Goal: Task Accomplishment & Management: Manage account settings

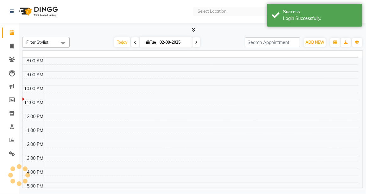
select select "en"
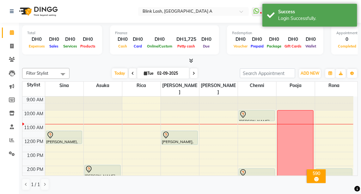
click at [184, 72] on input "02-09-2025" at bounding box center [171, 73] width 32 height 9
select select "9"
select select "2025"
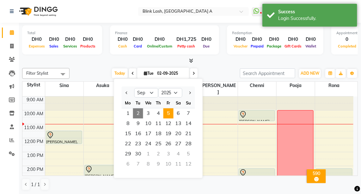
click at [168, 113] on span "5" at bounding box center [169, 113] width 10 height 10
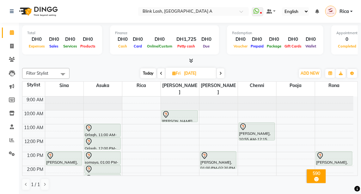
click at [161, 71] on span at bounding box center [162, 73] width 8 height 10
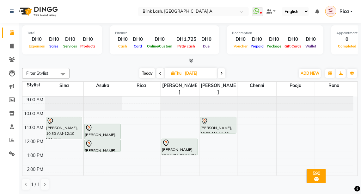
click at [158, 75] on span at bounding box center [161, 73] width 8 height 10
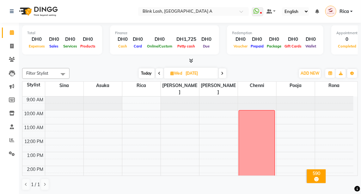
click at [225, 71] on span at bounding box center [223, 73] width 8 height 10
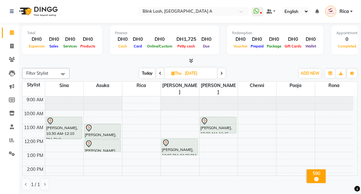
click at [224, 74] on span at bounding box center [222, 73] width 8 height 10
type input "[DATE]"
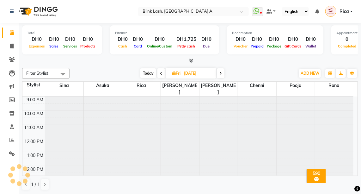
scroll to position [28, 0]
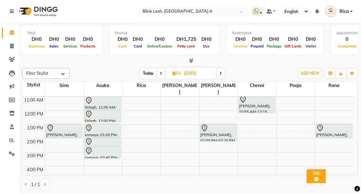
drag, startPoint x: 353, startPoint y: 135, endPoint x: 366, endPoint y: 81, distance: 55.8
click at [361, 81] on html "Select Location × Blink Lash, [GEOGRAPHIC_DATA] A WhatsApp Status ✕ Status: Dis…" at bounding box center [180, 97] width 361 height 194
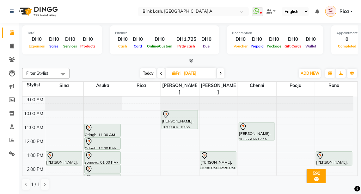
drag, startPoint x: 184, startPoint y: 113, endPoint x: 185, endPoint y: 119, distance: 5.9
